Goal: Check status: Check status

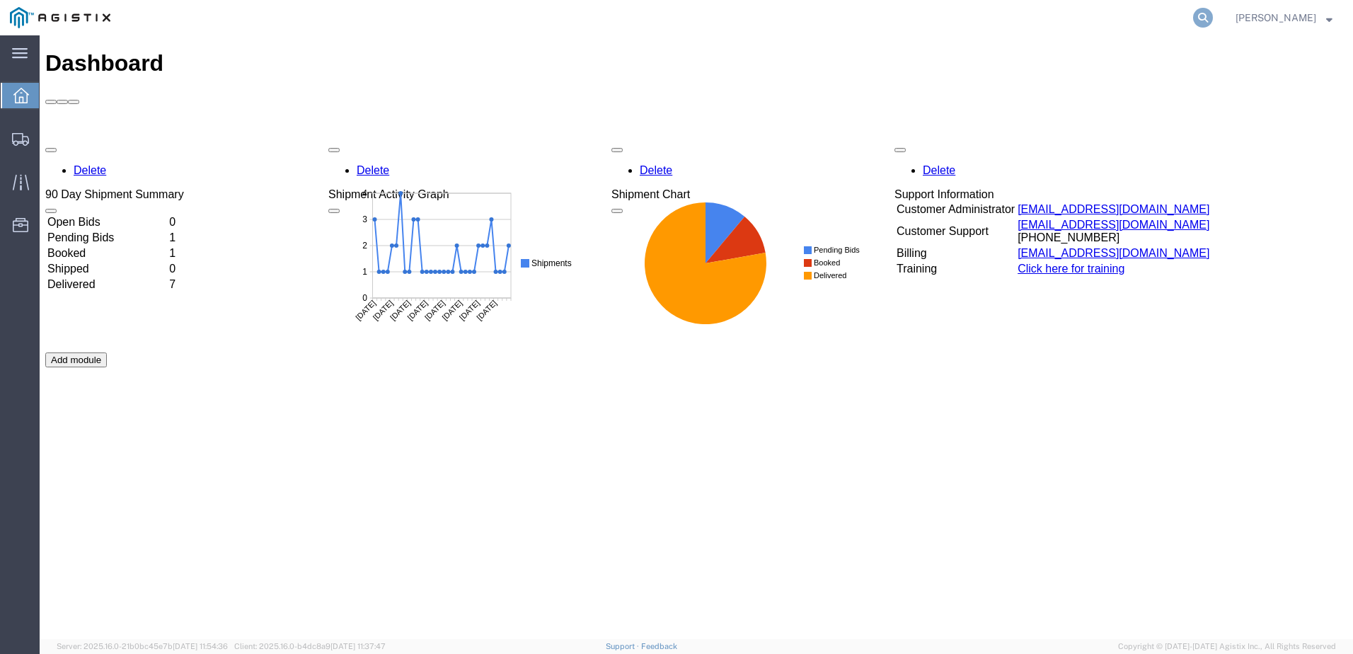
click at [1213, 10] on icon at bounding box center [1203, 18] width 20 height 20
paste input "56496711"
type input "56496711"
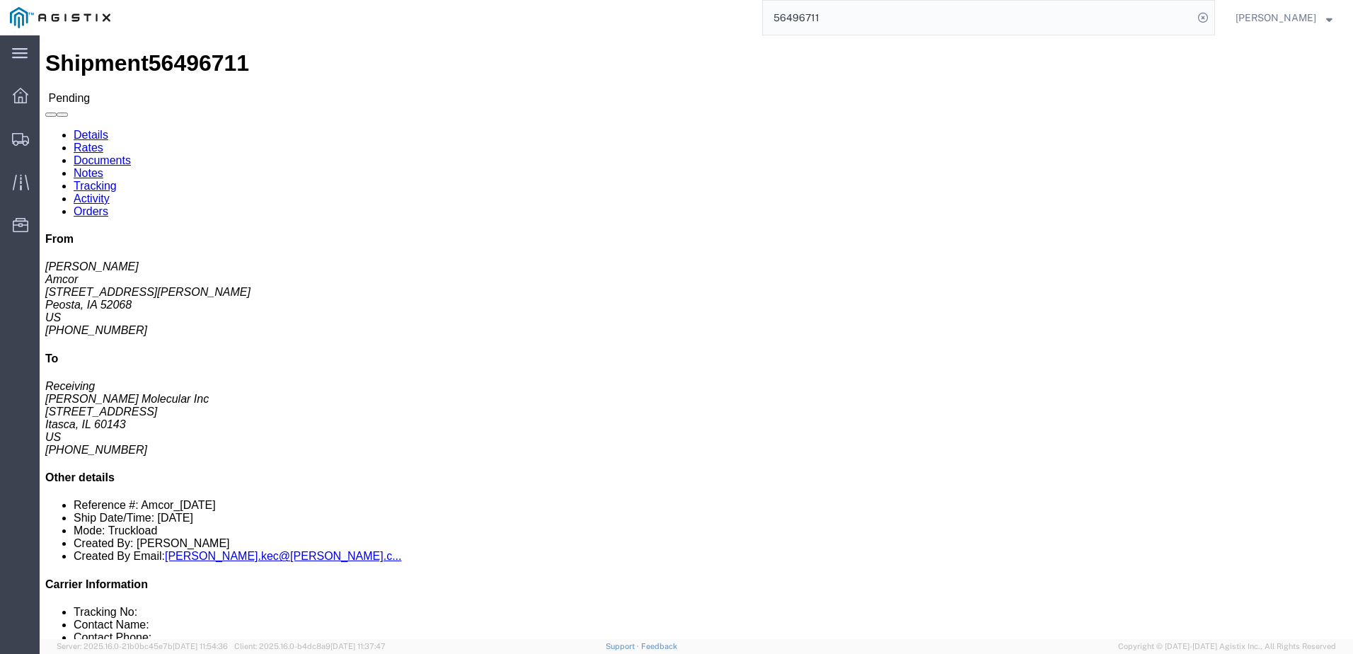
click div "24 Pallet(s) Standard (Not Stackable) Total weight: 5400.00 LBS ( dim ) Dimensi…"
click link "Rates"
